Goal: Transaction & Acquisition: Purchase product/service

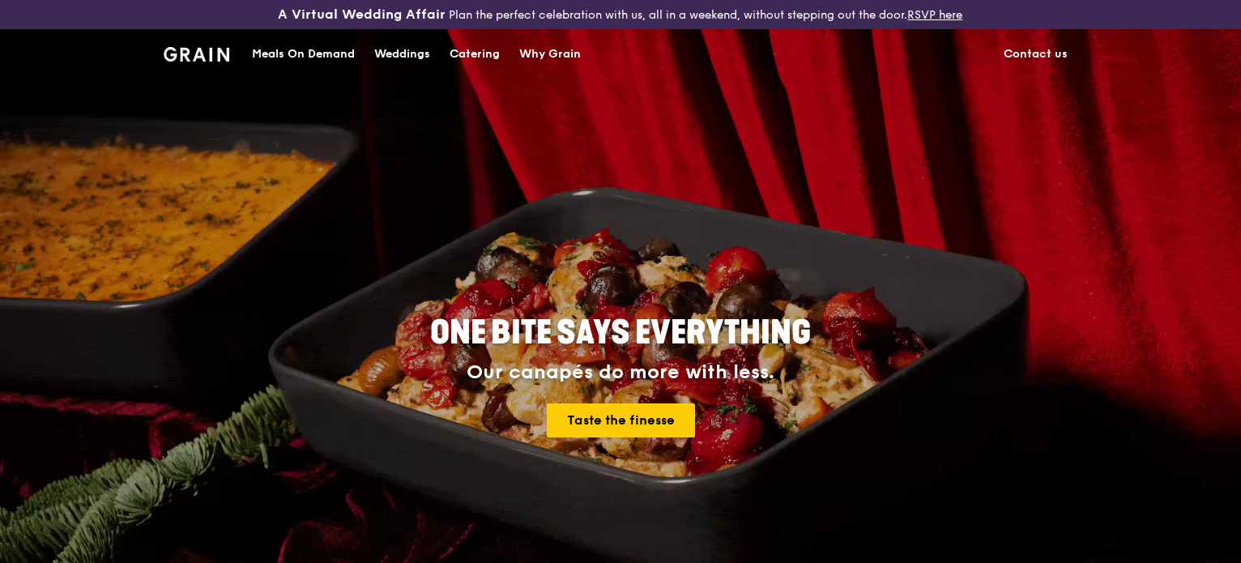
scroll to position [324, 0]
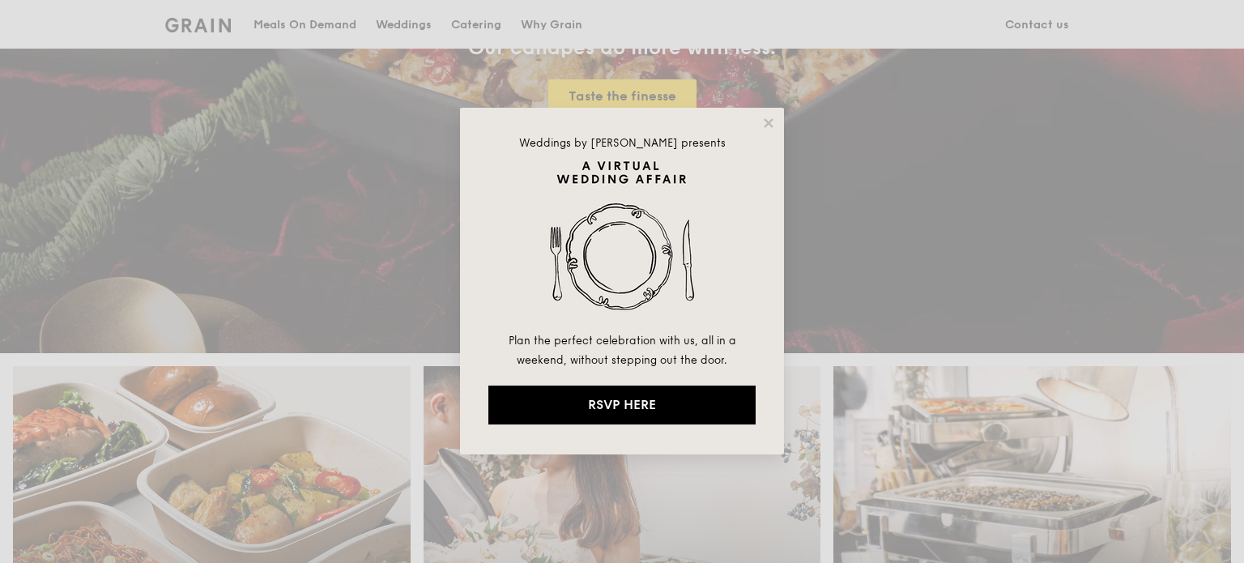
click at [753, 129] on div "Weddings by [PERSON_NAME] presents Plan the perfect celebration with us, all in…" at bounding box center [622, 281] width 324 height 347
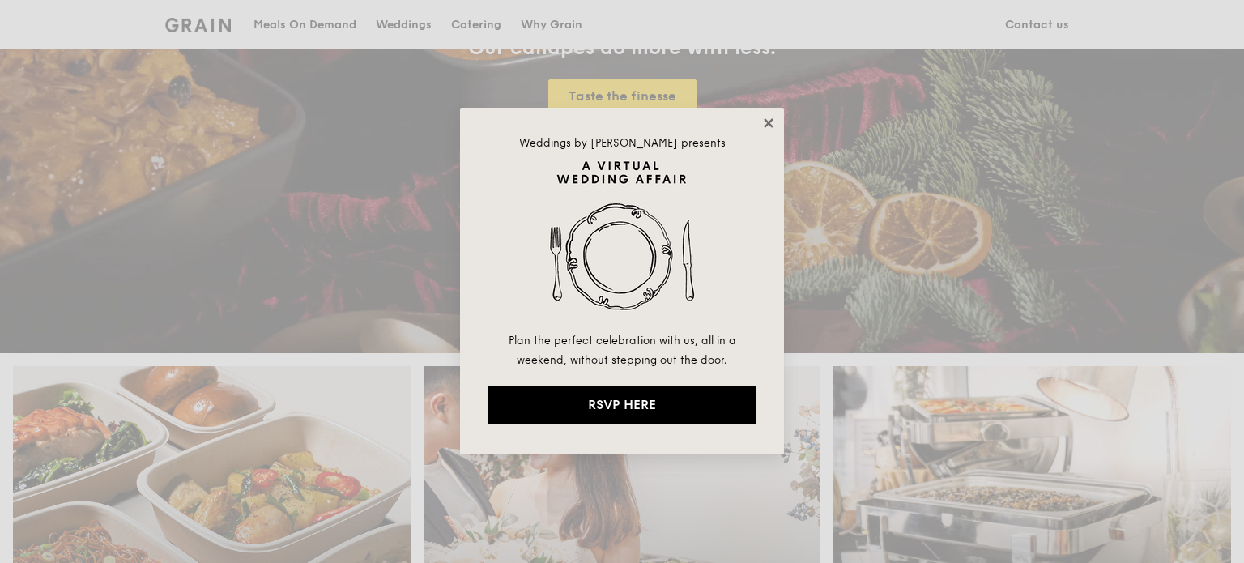
click at [765, 123] on icon at bounding box center [768, 123] width 15 height 15
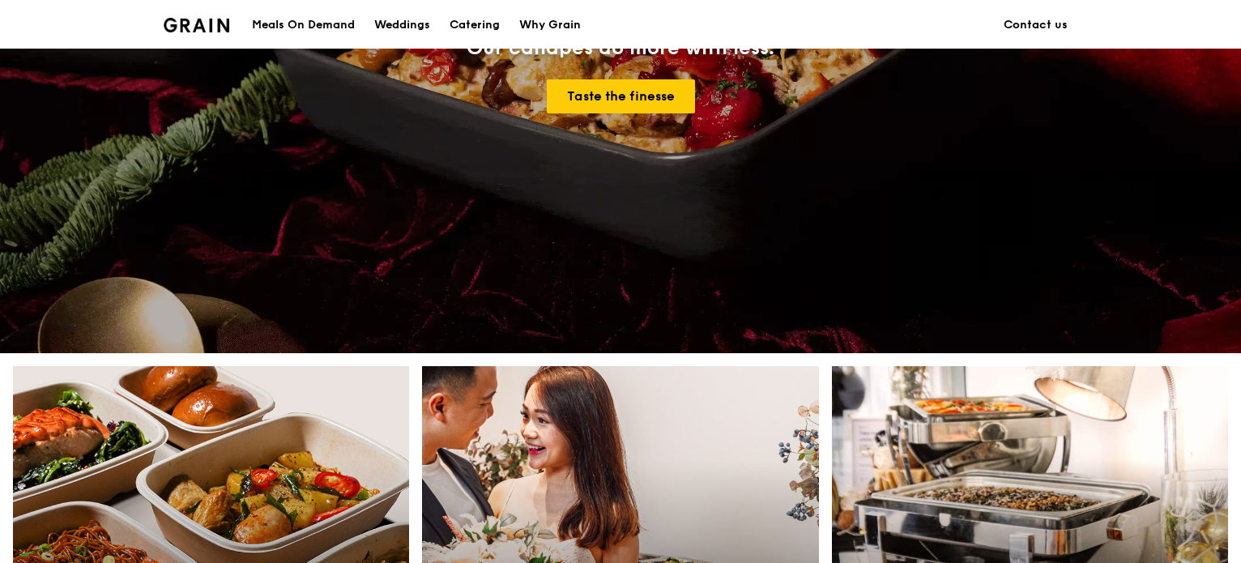
click at [282, 17] on div "Meals On Demand" at bounding box center [303, 25] width 103 height 49
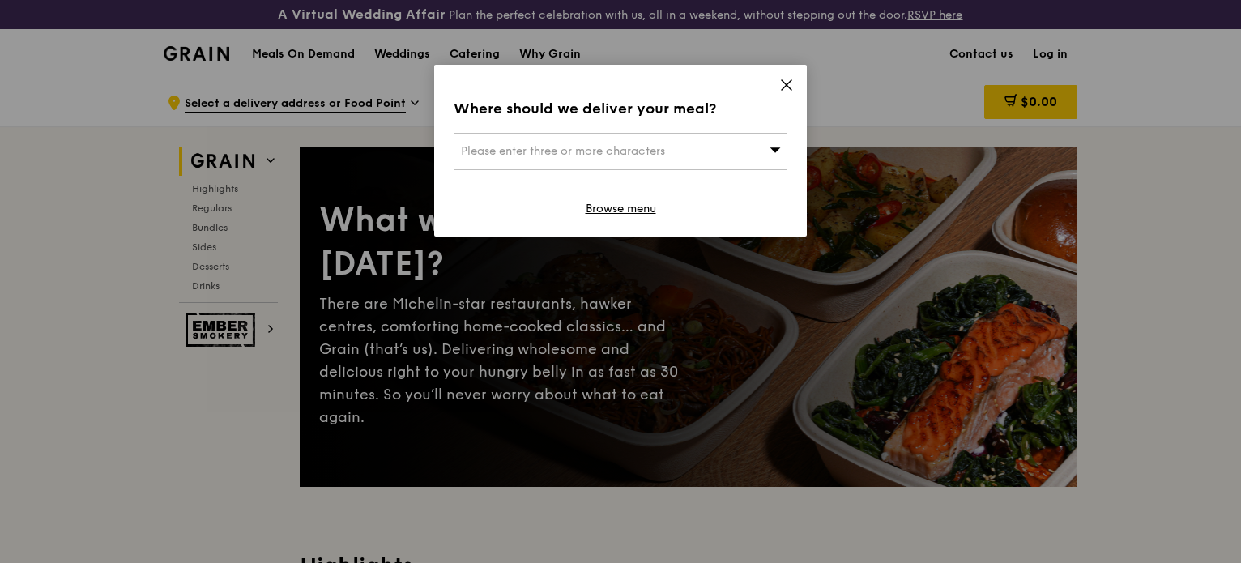
click at [724, 151] on div "Please enter three or more characters" at bounding box center [621, 151] width 334 height 37
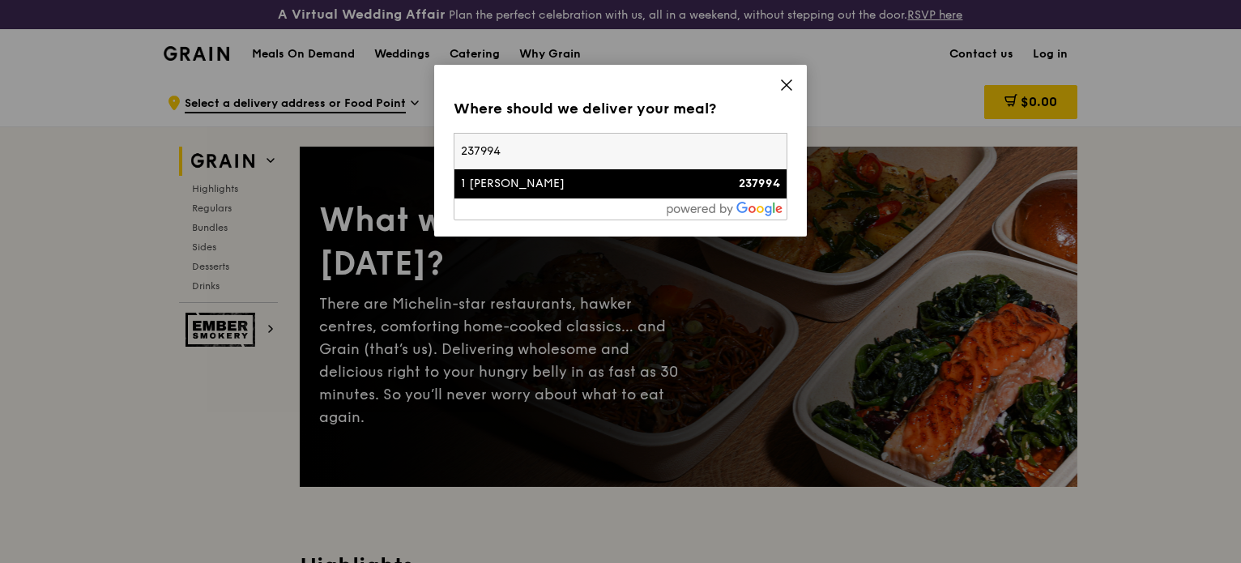
type input "237994"
click at [702, 176] on div "237994" at bounding box center [741, 184] width 80 height 16
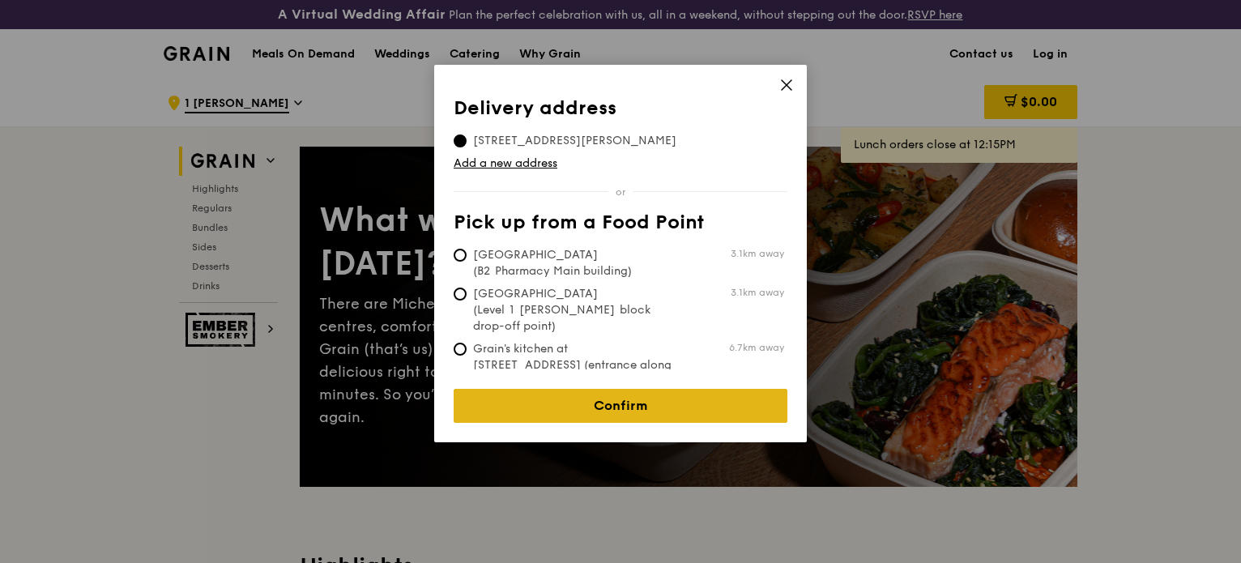
click at [661, 389] on link "Confirm" at bounding box center [621, 406] width 334 height 34
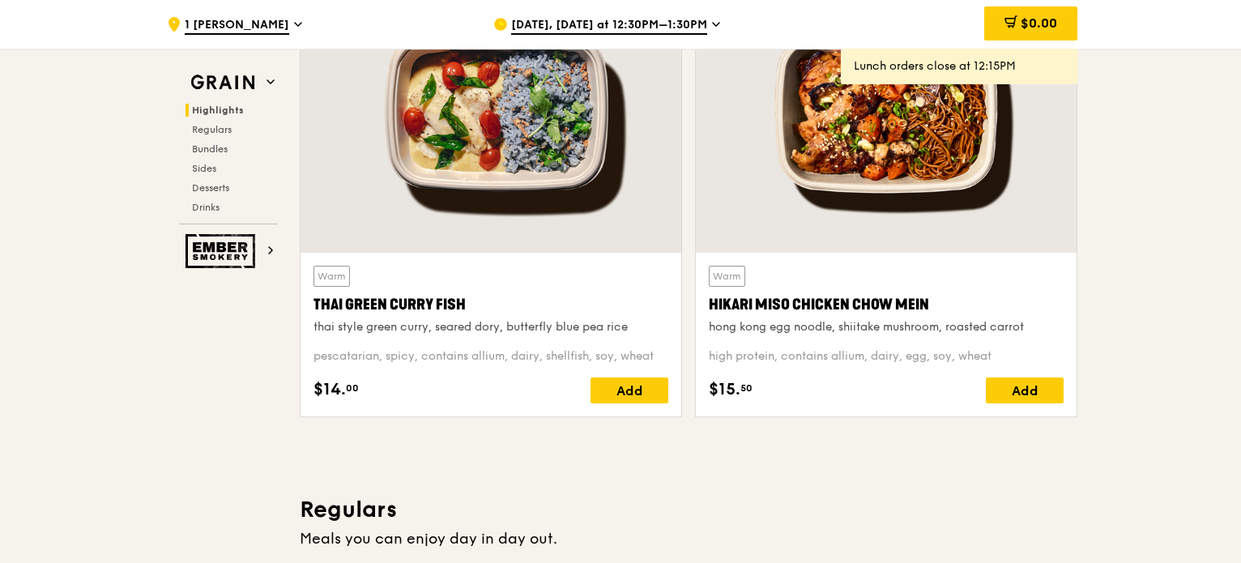
scroll to position [972, 0]
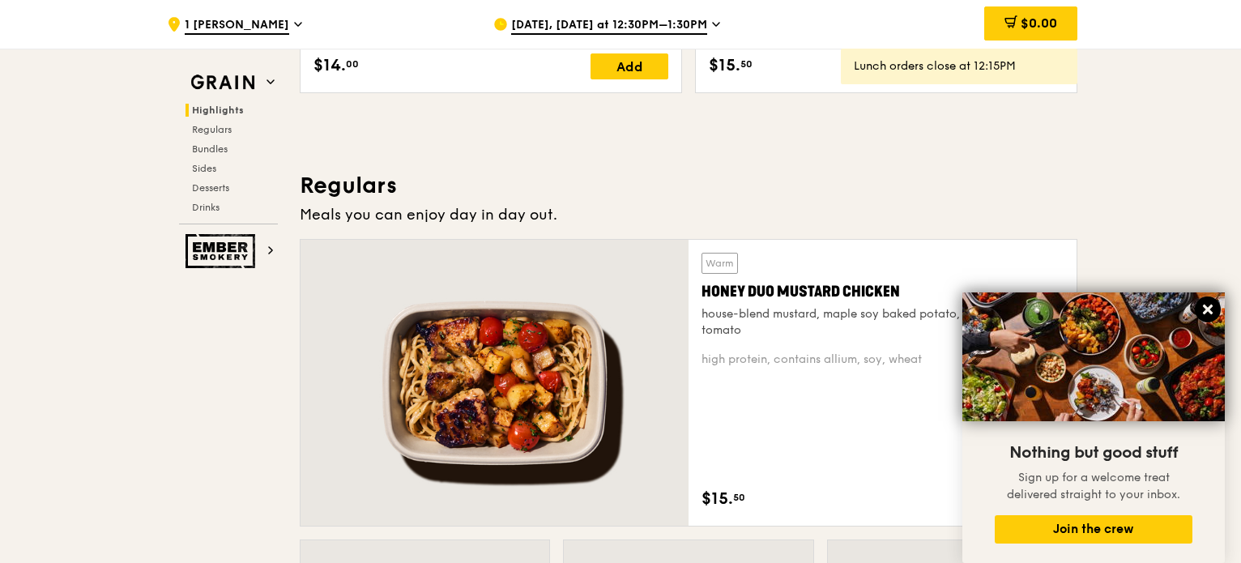
click at [1208, 313] on icon at bounding box center [1207, 309] width 15 height 15
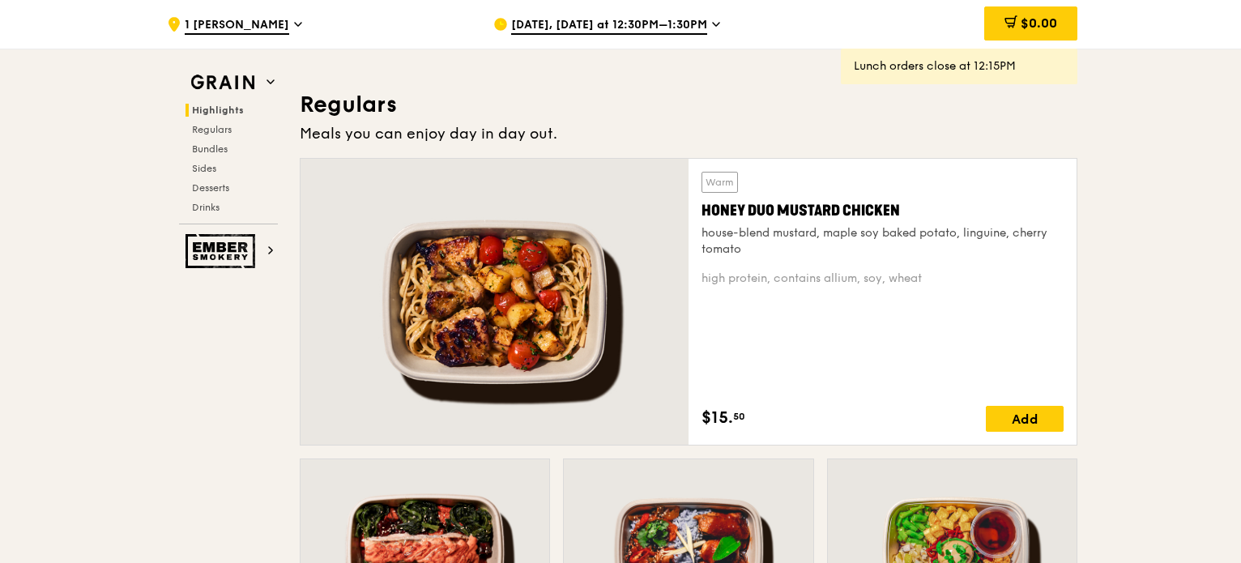
scroll to position [729, 0]
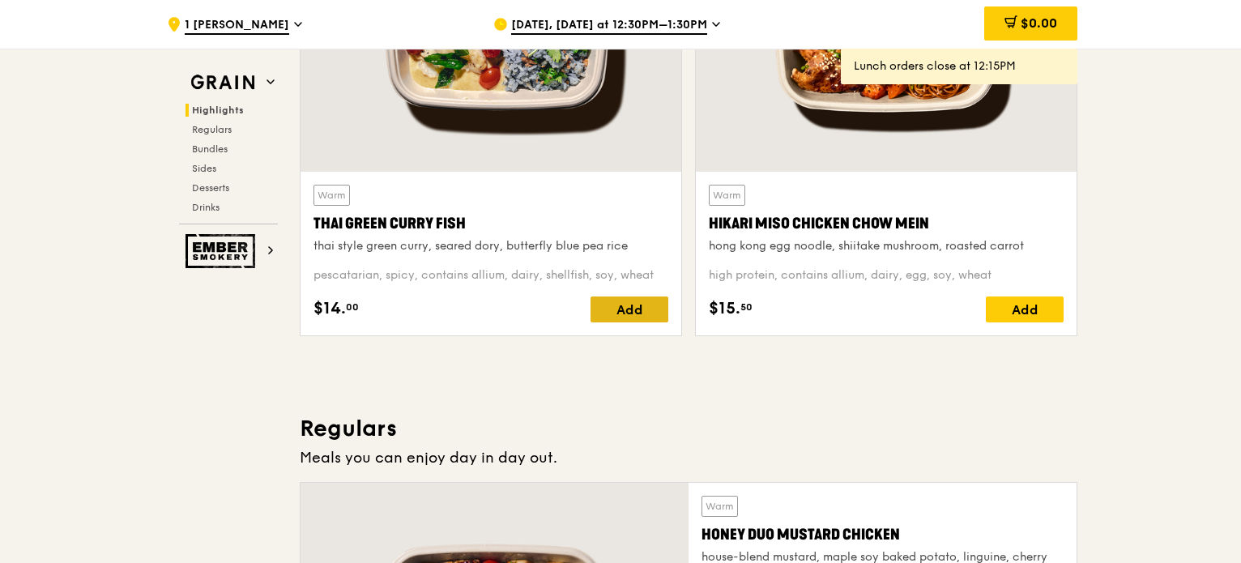
click at [626, 311] on div "Add" at bounding box center [629, 309] width 78 height 26
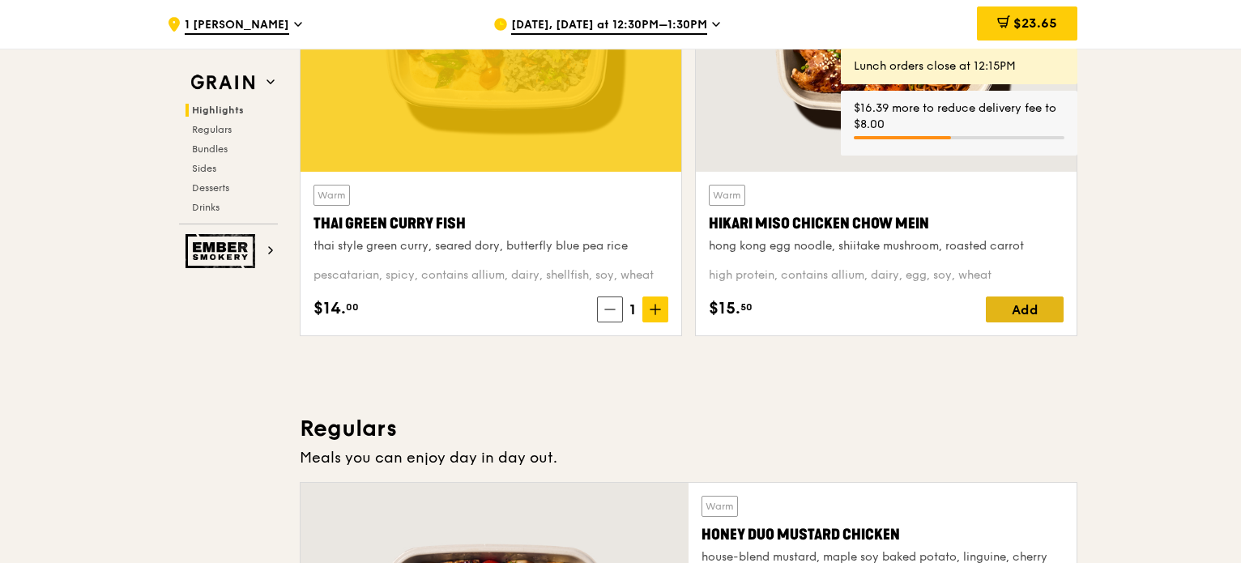
click at [1029, 309] on div "Add" at bounding box center [1025, 309] width 78 height 26
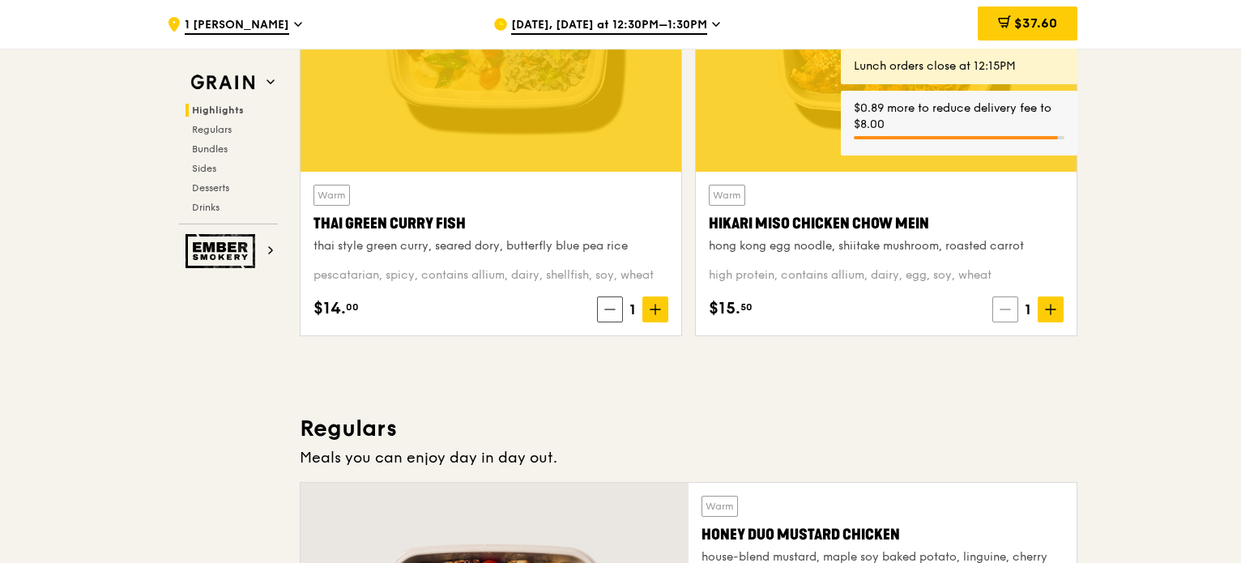
click at [996, 316] on span at bounding box center [1005, 309] width 26 height 26
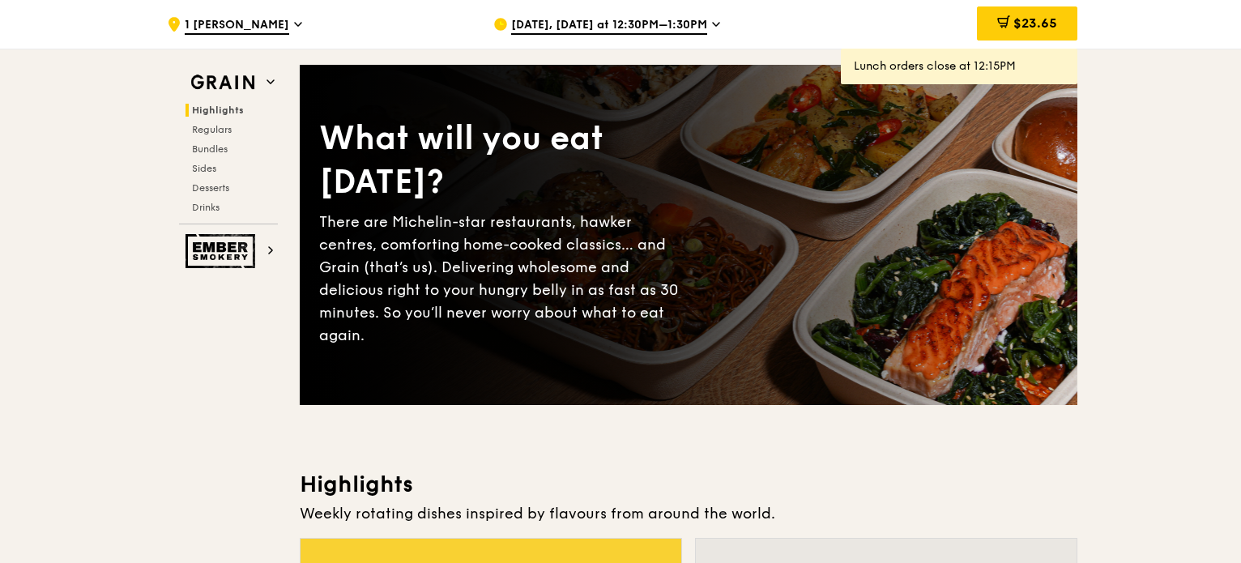
scroll to position [0, 0]
